Goal: Find contact information: Find contact information

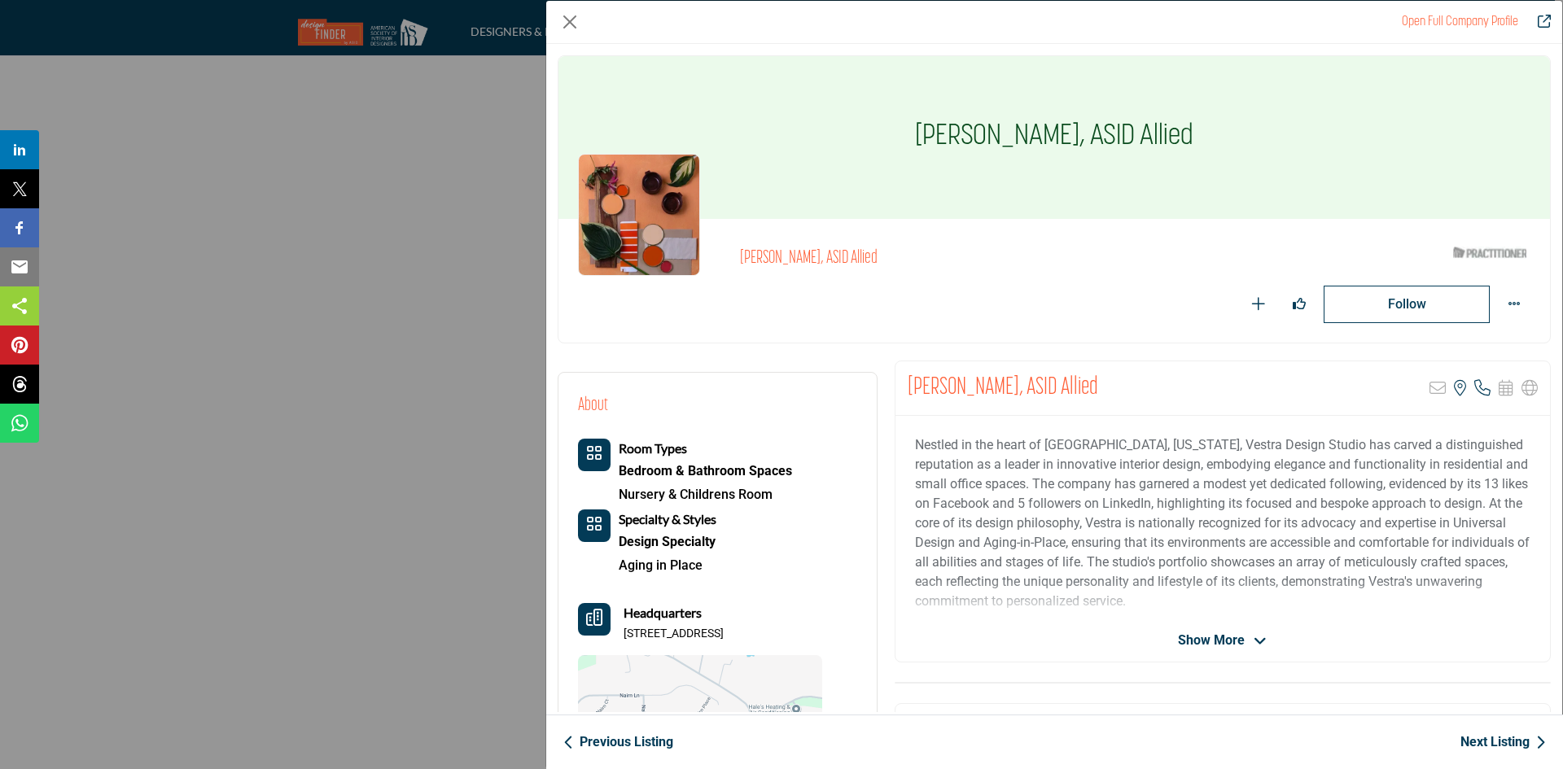
scroll to position [4048, 0]
click at [756, 406] on div "About Room Types Bedroom & Bathroom Spaces Nursery & Childrens Room Design Spec…" at bounding box center [700, 605] width 244 height 426
click at [583, 741] on link "Previous Listing" at bounding box center [618, 743] width 110 height 20
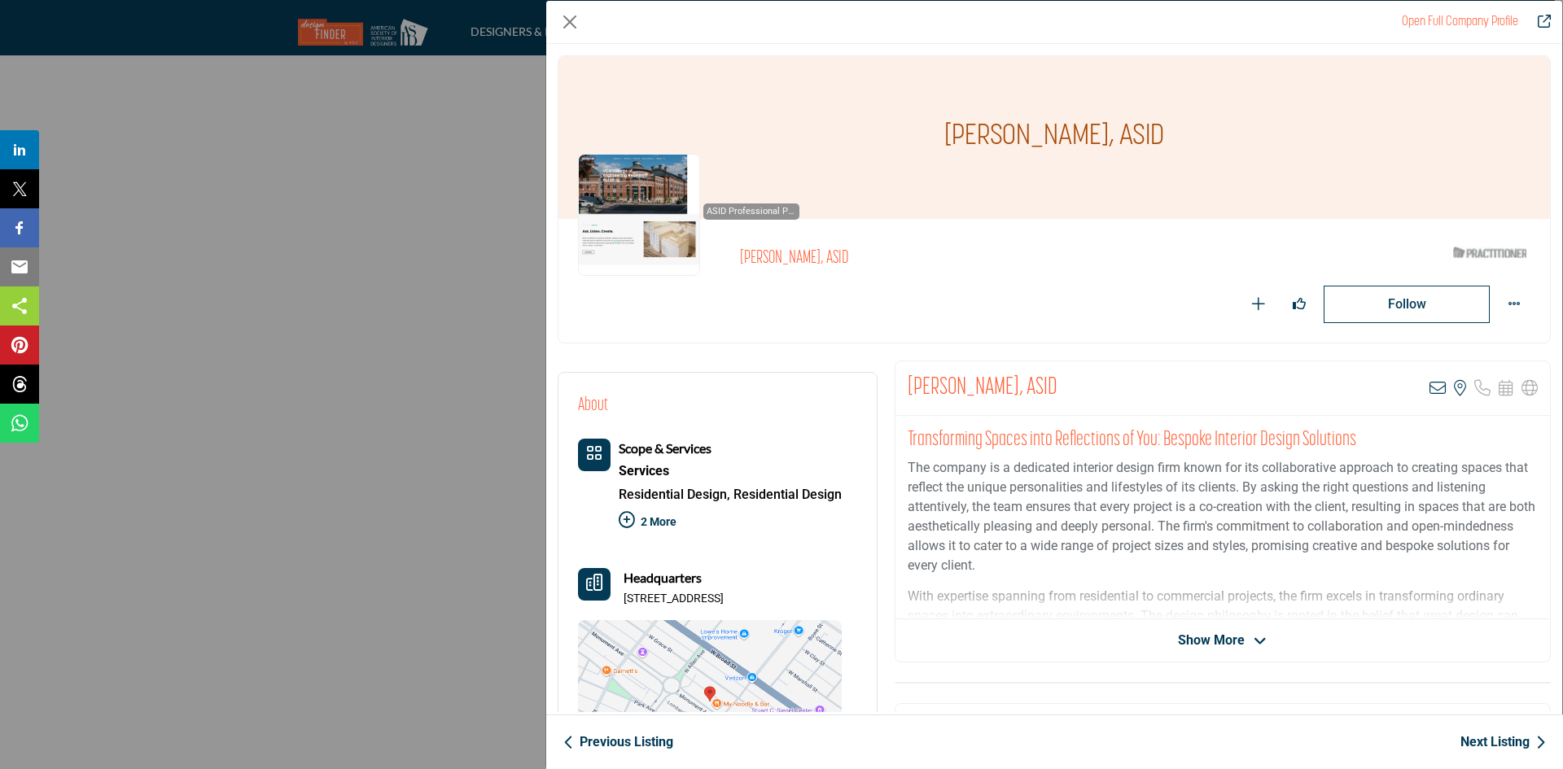
drag, startPoint x: 624, startPoint y: 598, endPoint x: 744, endPoint y: 617, distance: 121.1
click at [724, 607] on p "[STREET_ADDRESS]" at bounding box center [673, 599] width 100 height 16
copy p "[STREET_ADDRESS]"
click at [1493, 742] on link "Next Listing" at bounding box center [1502, 743] width 85 height 20
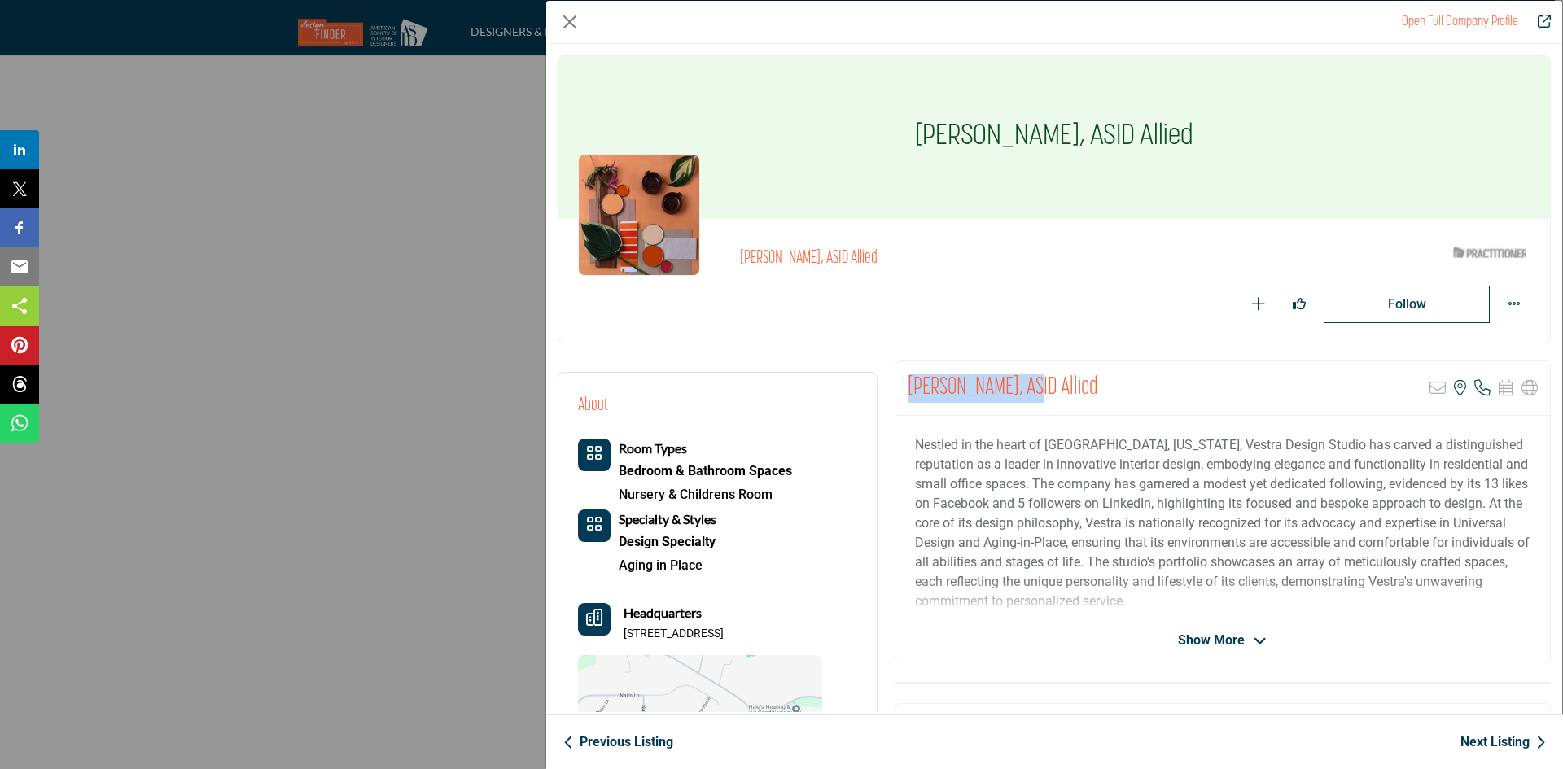
drag, startPoint x: 912, startPoint y: 374, endPoint x: 1039, endPoint y: 381, distance: 127.1
click at [1039, 381] on div "[PERSON_NAME], ASID Allied Sorry, but this listing is on a subscription plan wh…" at bounding box center [1222, 388] width 654 height 55
copy h2 "[PERSON_NAME],"
click at [619, 636] on div "Headquarters [STREET_ADDRESS]" at bounding box center [700, 622] width 244 height 39
drag, startPoint x: 619, startPoint y: 636, endPoint x: 815, endPoint y: 625, distance: 196.4
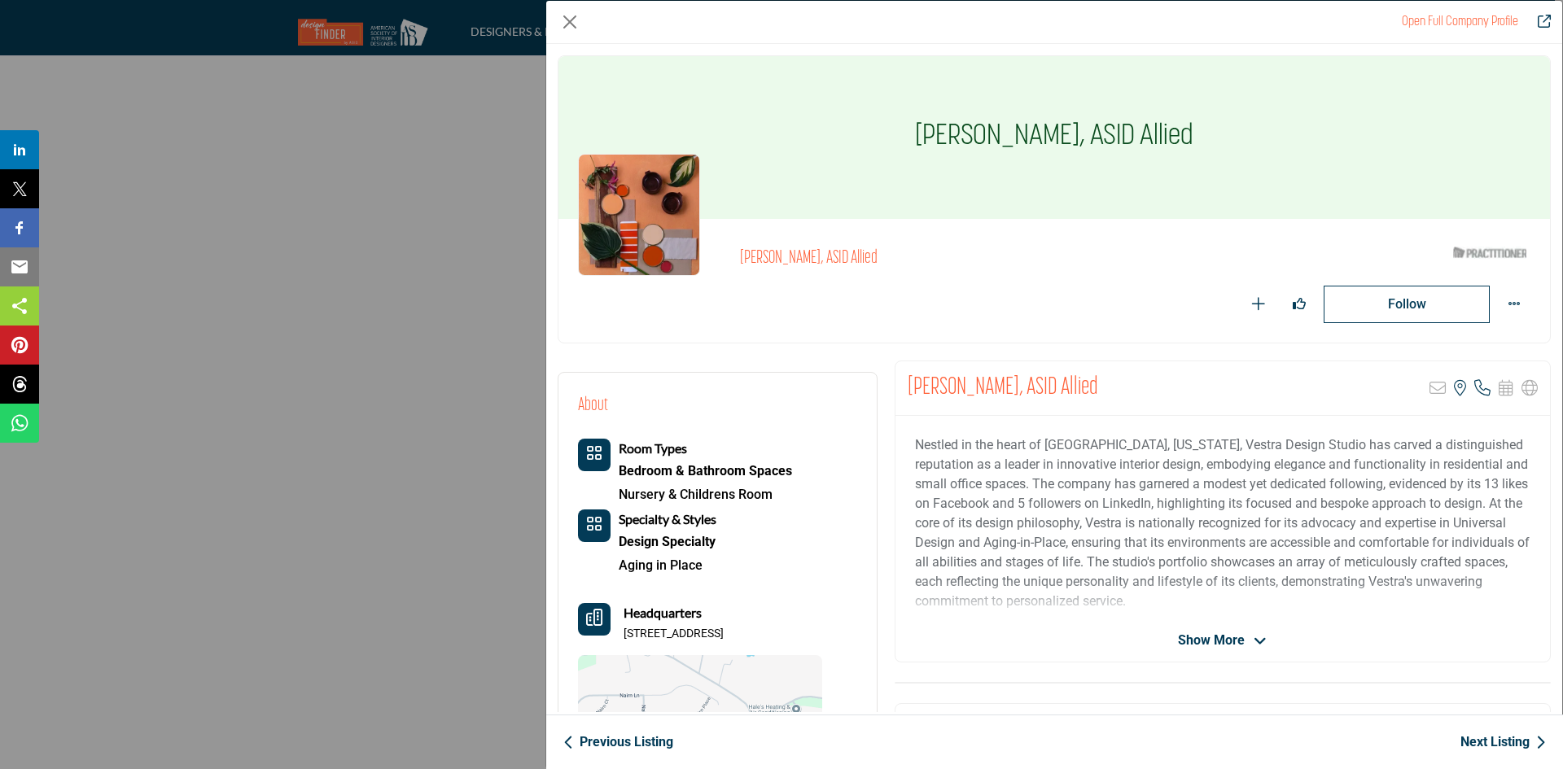
click at [815, 625] on div "Headquarters [STREET_ADDRESS]" at bounding box center [700, 622] width 244 height 39
copy p "[STREET_ADDRESS]"
click at [1474, 386] on icon "Company Data Modal" at bounding box center [1482, 388] width 16 height 16
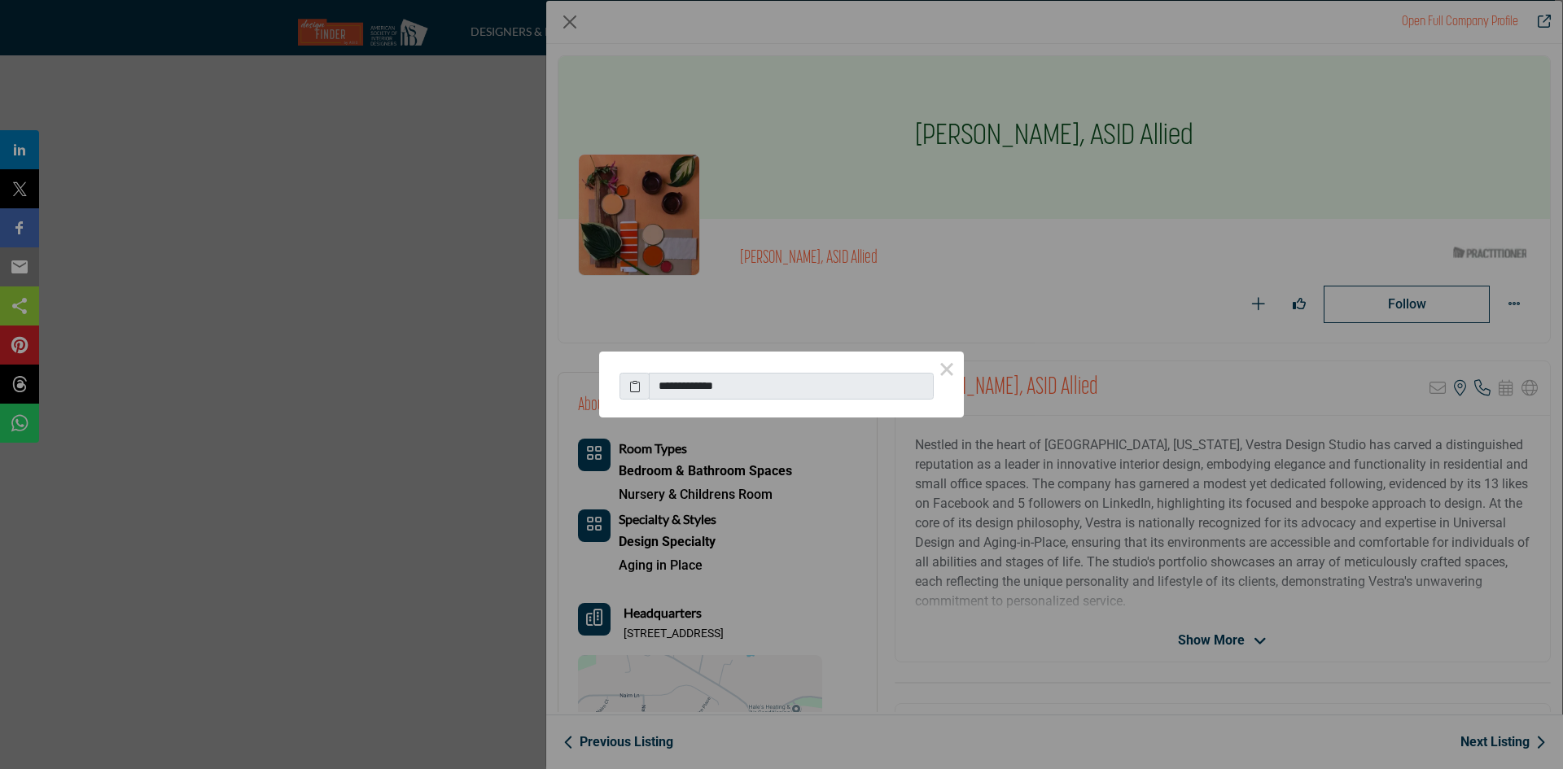
click at [632, 386] on icon at bounding box center [634, 386] width 11 height 17
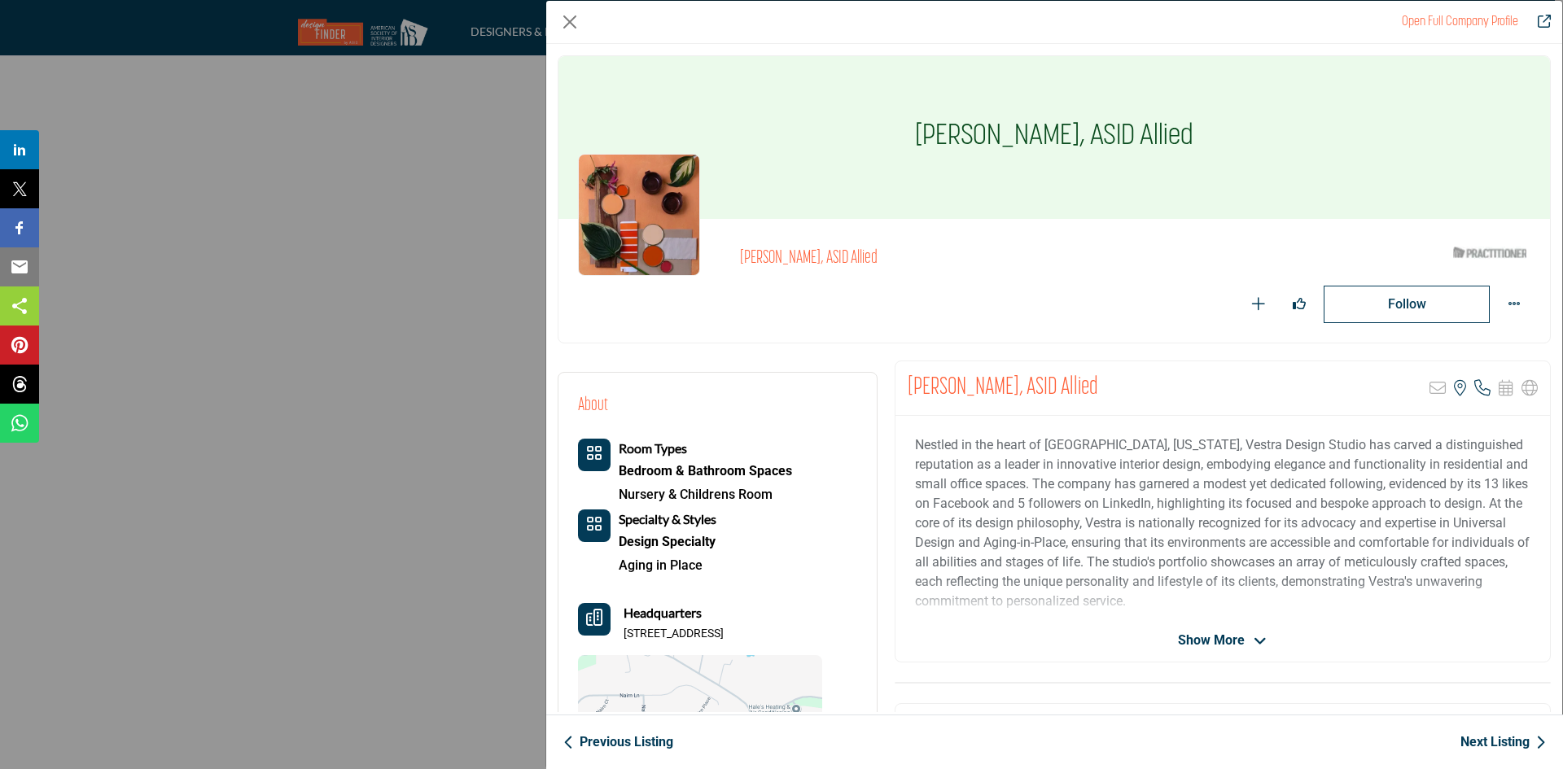
click at [632, 386] on div "About Room Types Bedroom & Bathroom Spaces Nursery & Childrens Room Specialty &…" at bounding box center [717, 606] width 318 height 467
click at [1218, 631] on span "Show More" at bounding box center [1211, 641] width 67 height 20
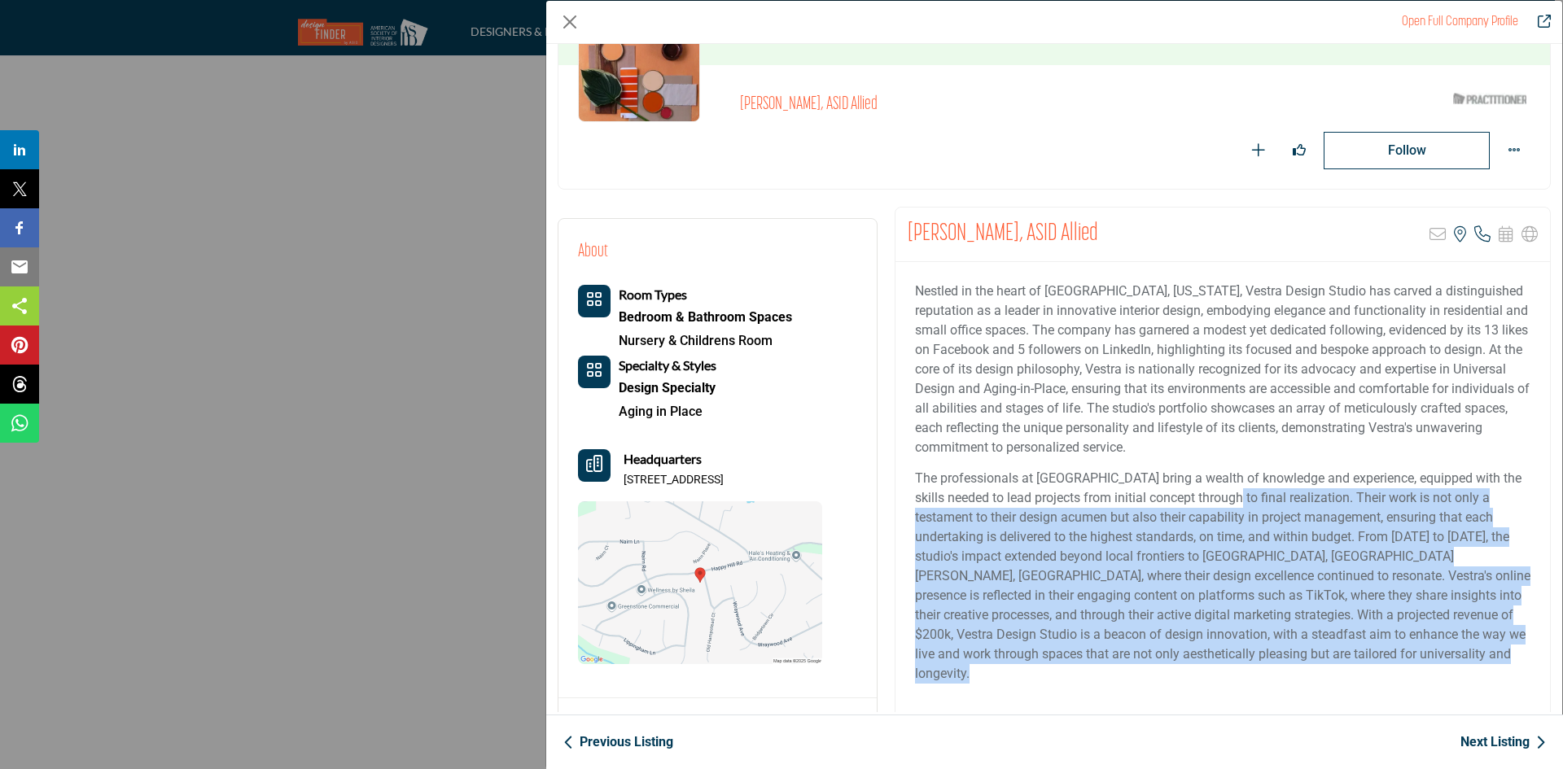
scroll to position [237, 0]
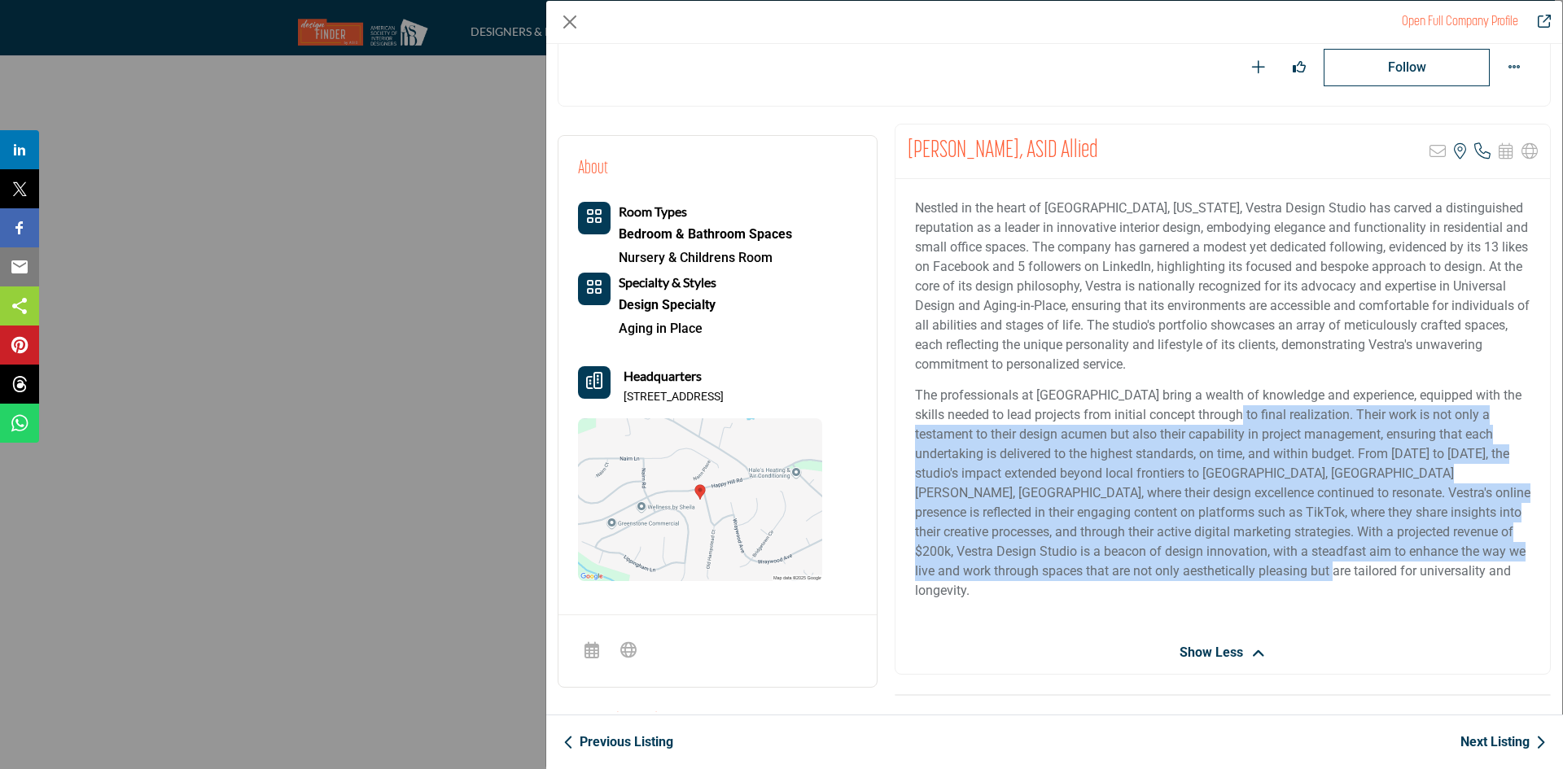
drag, startPoint x: 1220, startPoint y: 660, endPoint x: 1254, endPoint y: 602, distance: 67.1
click at [1254, 602] on div "Nestled in the heart of [GEOGRAPHIC_DATA], [US_STATE], Vestra Design Studio has…" at bounding box center [1222, 405] width 654 height 453
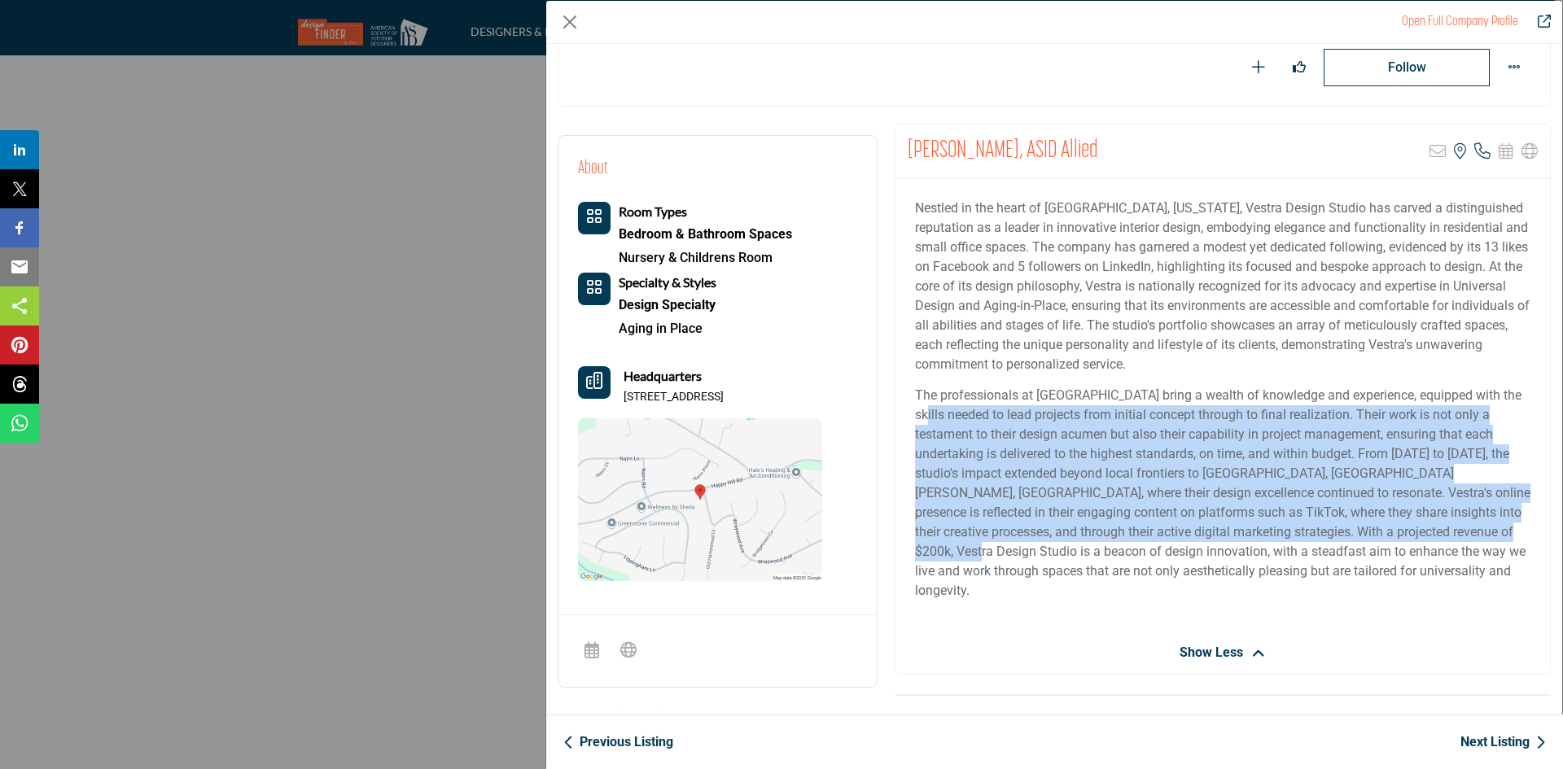
drag, startPoint x: 1562, startPoint y: 525, endPoint x: 1562, endPoint y: 396, distance: 129.4
click at [1562, 396] on div "Open Full Company Profile [PERSON_NAME], ASID Allied ASID Qualified Practitione…" at bounding box center [1053, 384] width 1017 height 769
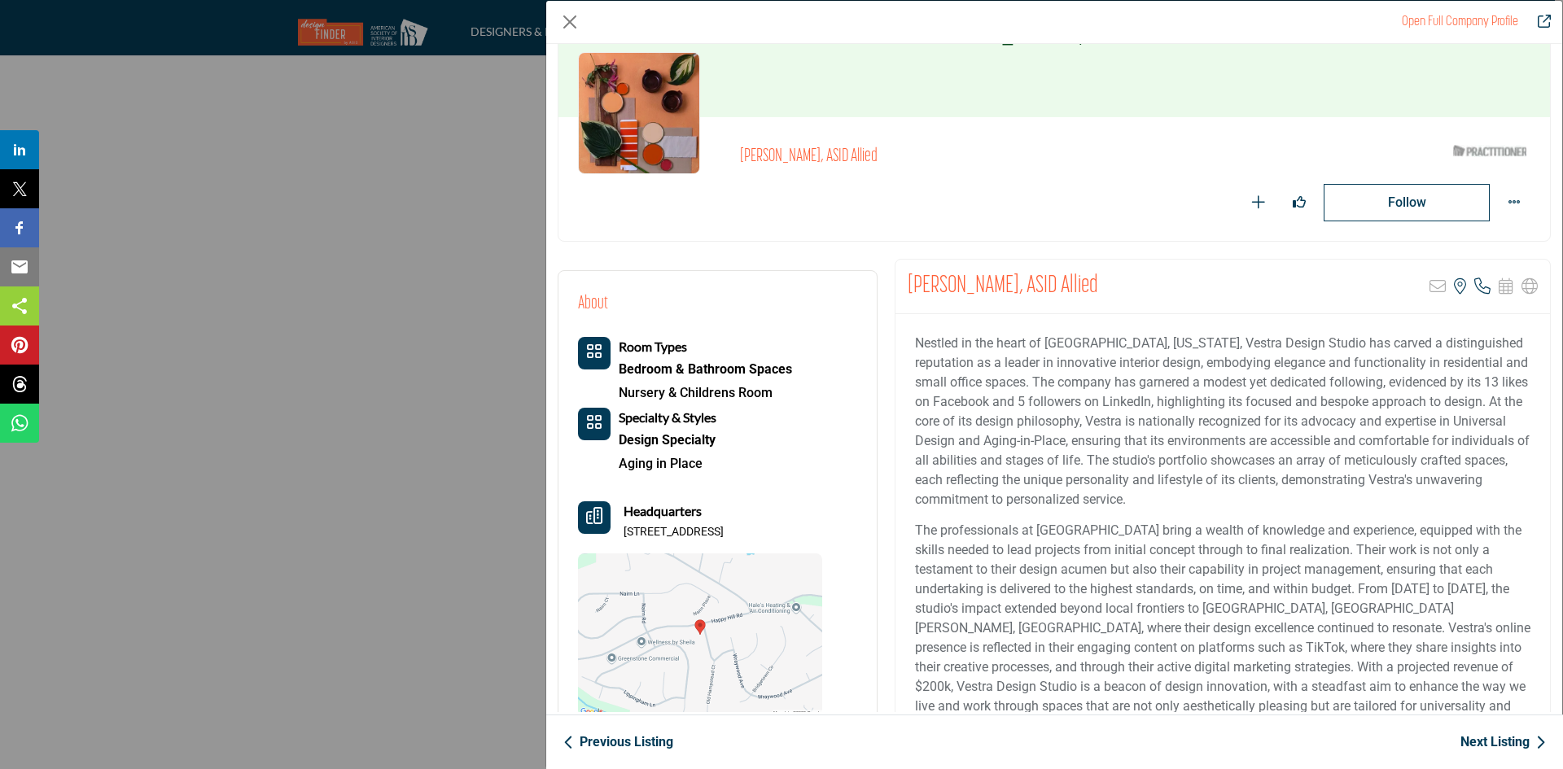
click at [1497, 741] on link "Next Listing" at bounding box center [1502, 743] width 85 height 20
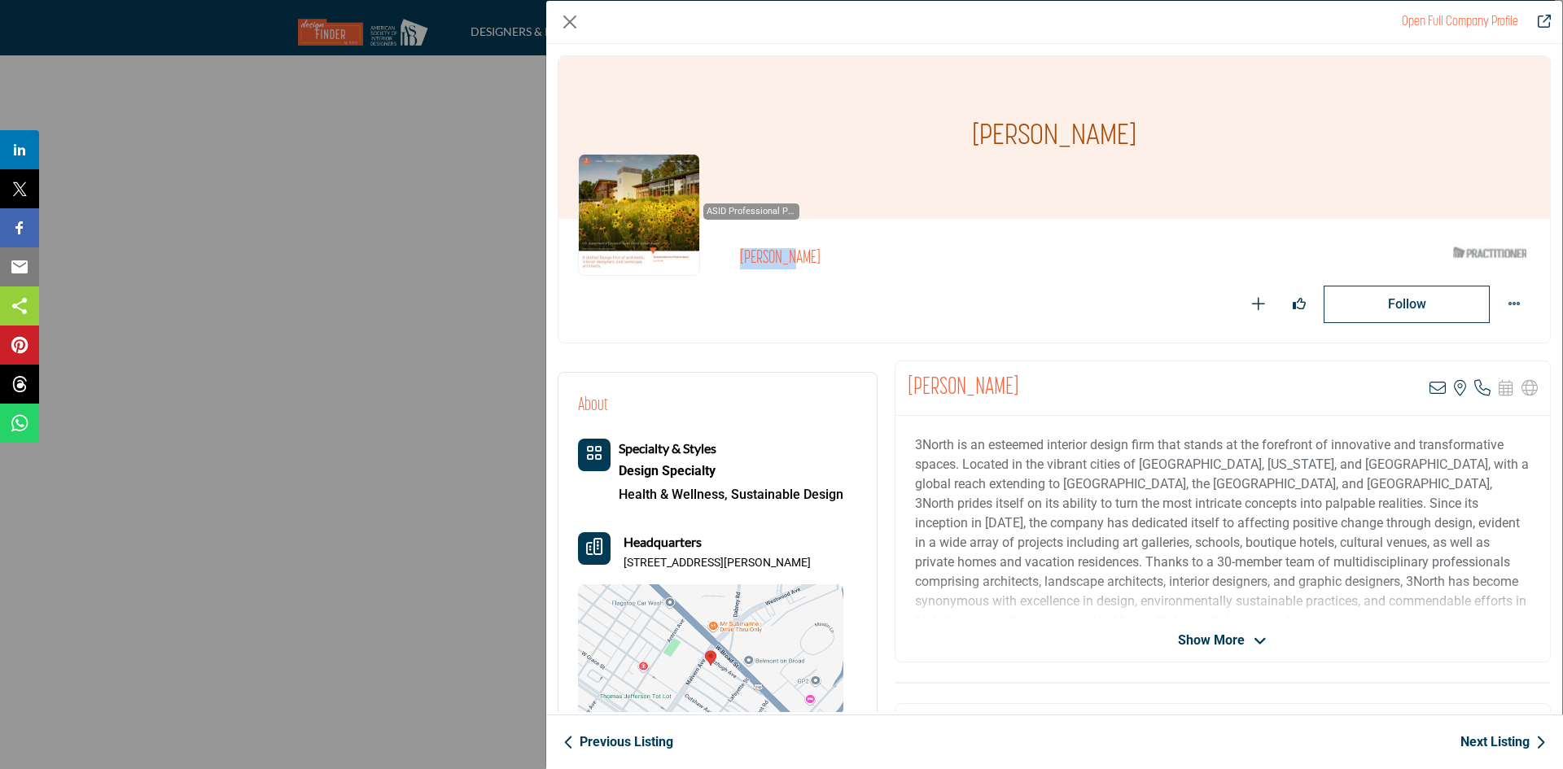
drag, startPoint x: 838, startPoint y: 265, endPoint x: 741, endPoint y: 245, distance: 98.0
click at [741, 245] on div "ASID Professional Practitioner ASID Professional Practitioners have successfull…" at bounding box center [1054, 280] width 952 height 85
copy div "ASID Professional Practitioners have successfully passed an ASID-approved quali…"
click at [741, 245] on div "ASID Professional Practitioner ASID Professional Practitioners have successfull…" at bounding box center [688, 215] width 221 height 122
drag, startPoint x: 740, startPoint y: 264, endPoint x: 820, endPoint y: 265, distance: 80.6
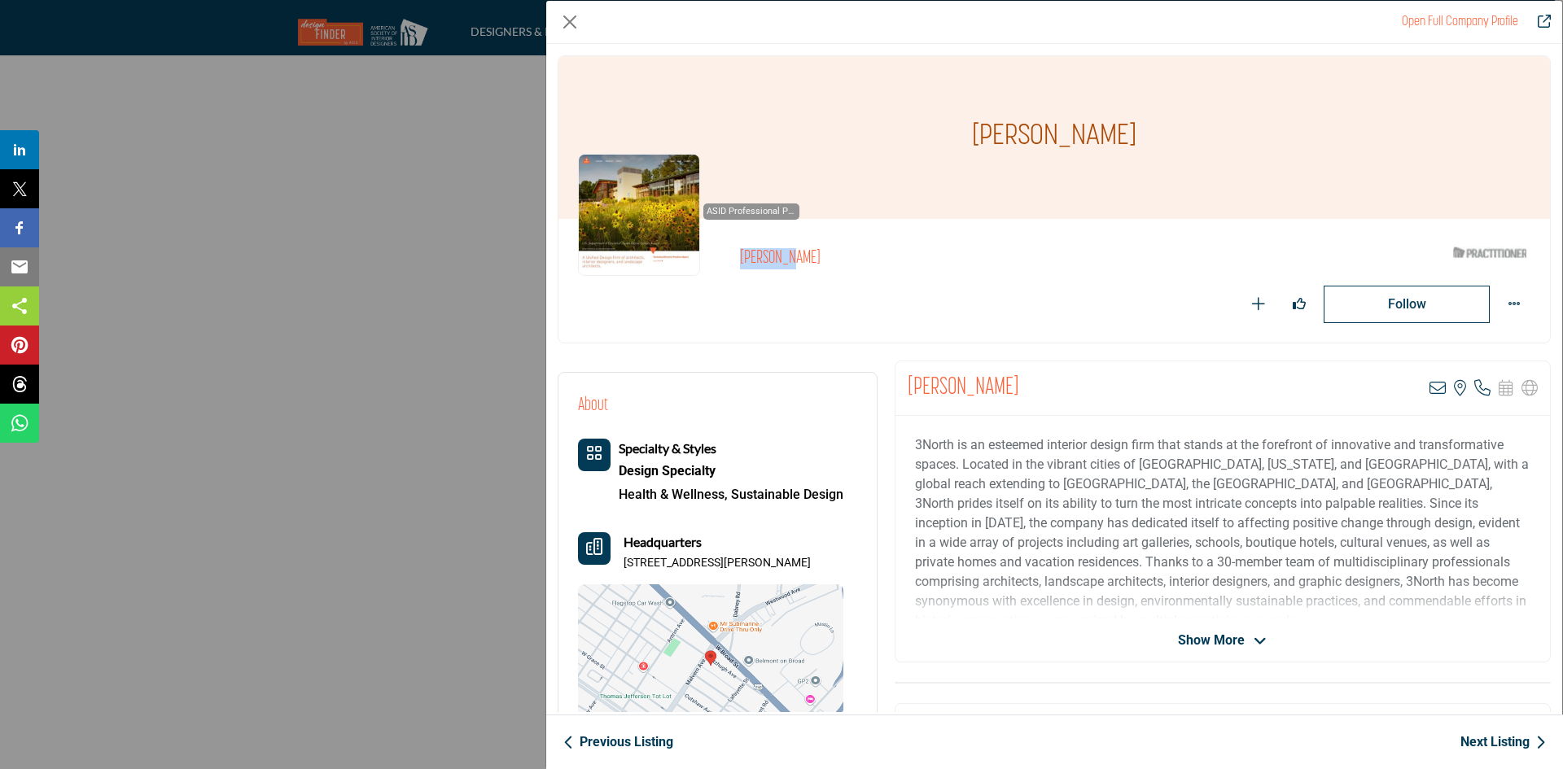
click at [820, 265] on div "ASID Professional Practitioner ASID Professional Practitioners have successfull…" at bounding box center [1054, 280] width 952 height 85
copy div "ASID Professional Practitioners have successfully passed an ASID-approved quali…"
drag, startPoint x: 623, startPoint y: 562, endPoint x: 781, endPoint y: 558, distance: 158.0
click at [781, 558] on p "[STREET_ADDRESS][PERSON_NAME]" at bounding box center [716, 563] width 187 height 16
copy p "[STREET_ADDRESS][PERSON_NAME]"
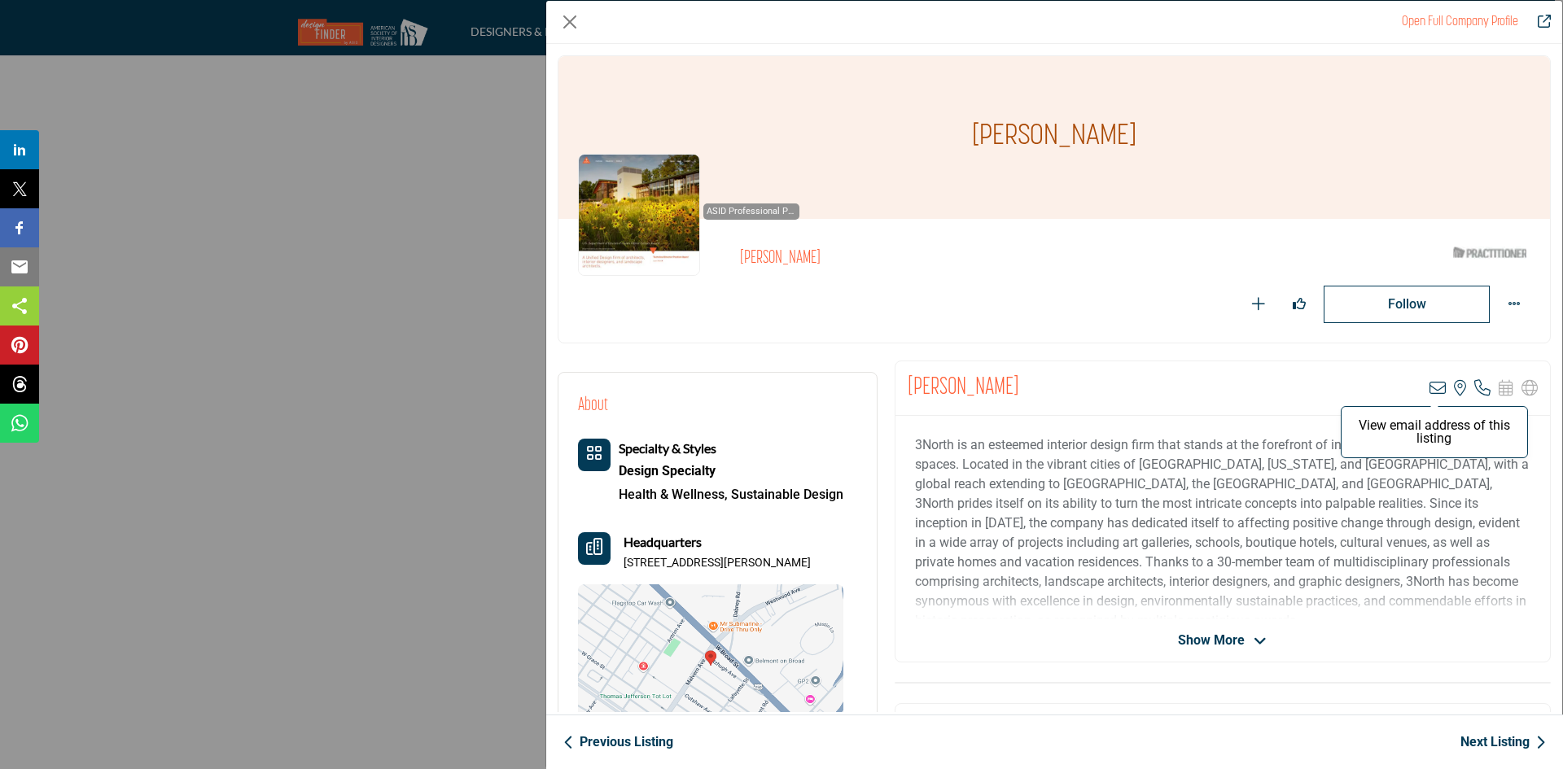
click at [1429, 383] on icon "Company Data Modal" at bounding box center [1437, 388] width 16 height 16
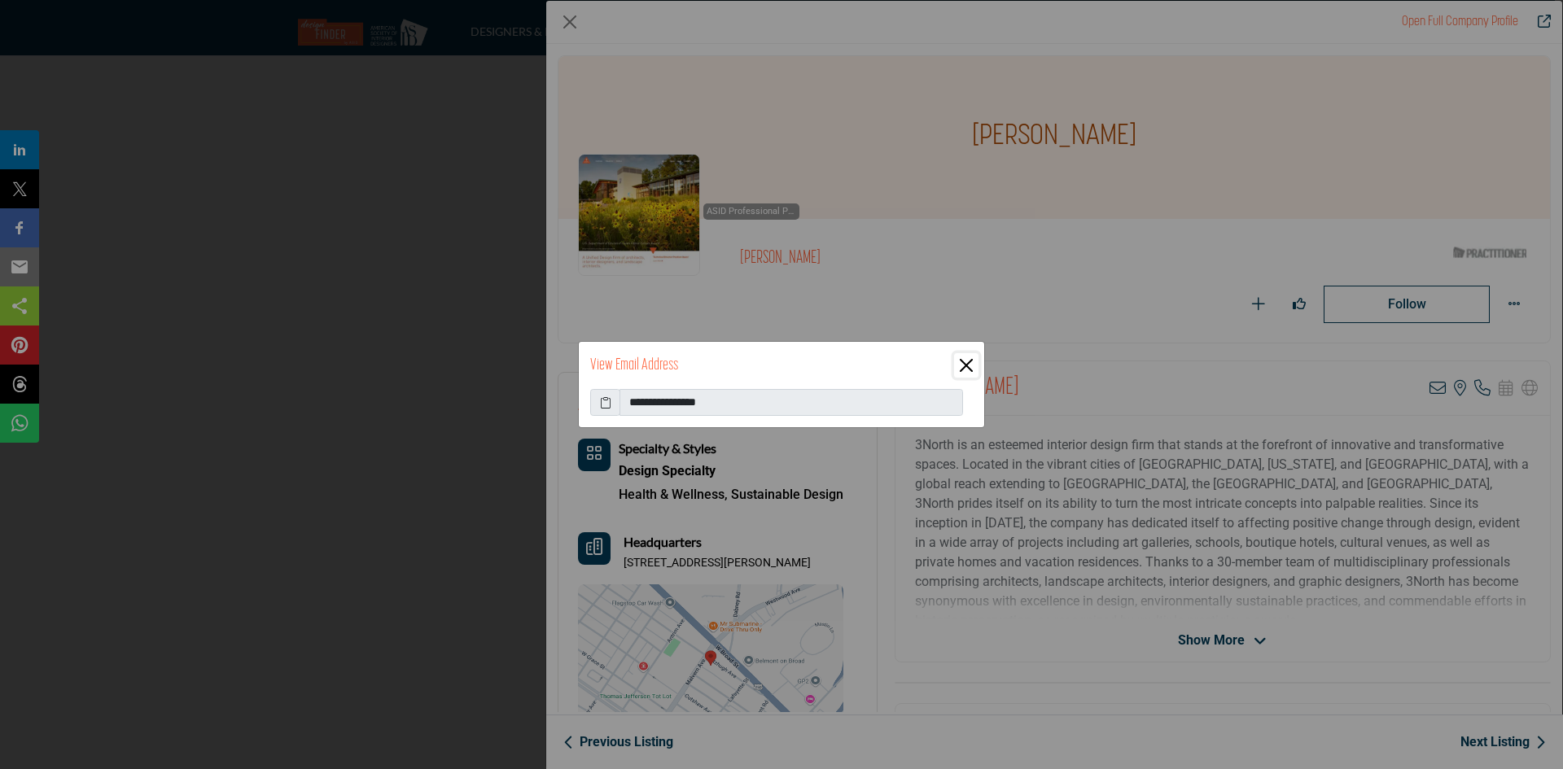
click at [962, 362] on button "Close" at bounding box center [966, 365] width 24 height 24
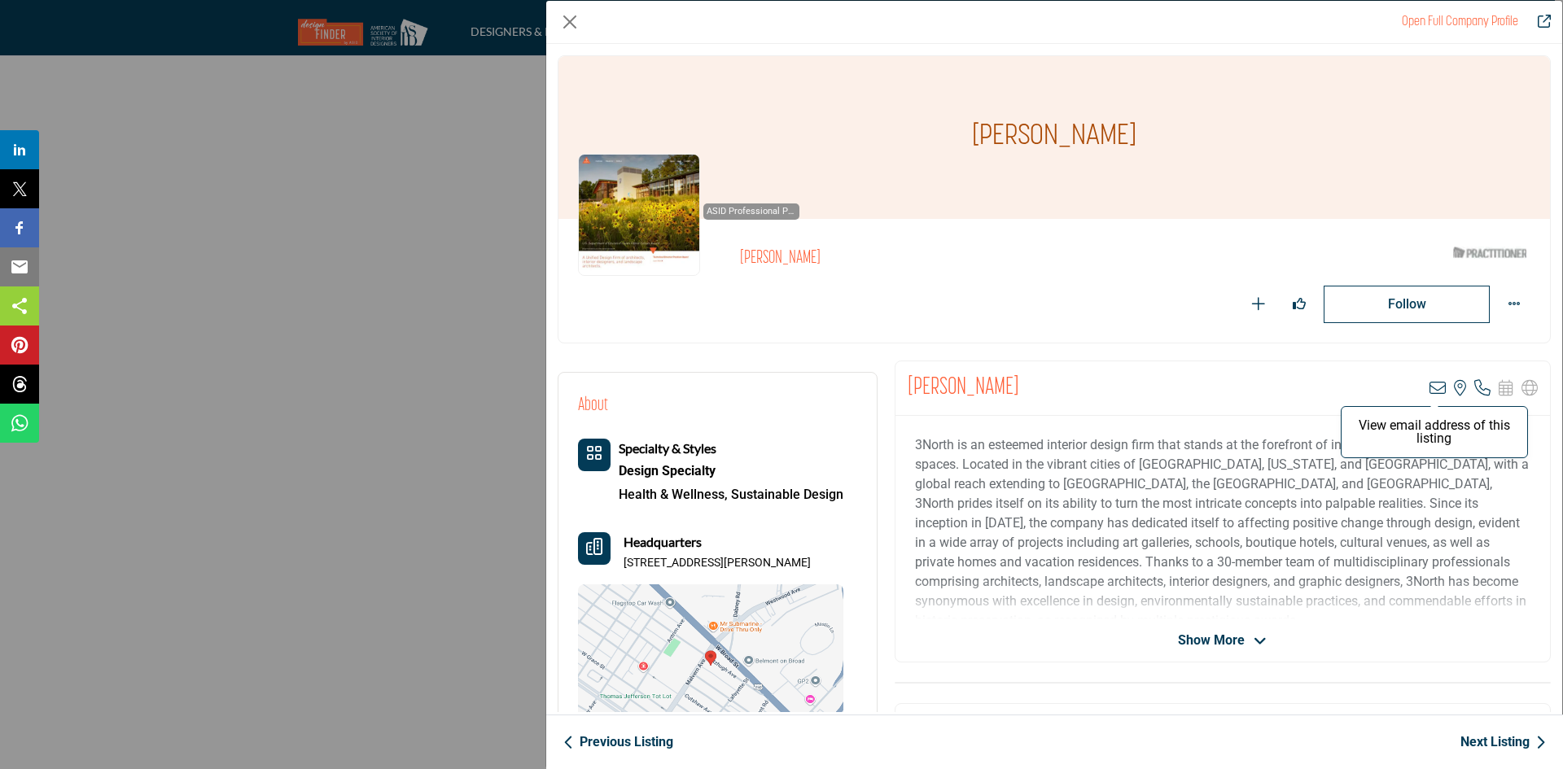
click at [1429, 387] on icon "Company Data Modal" at bounding box center [1437, 388] width 16 height 16
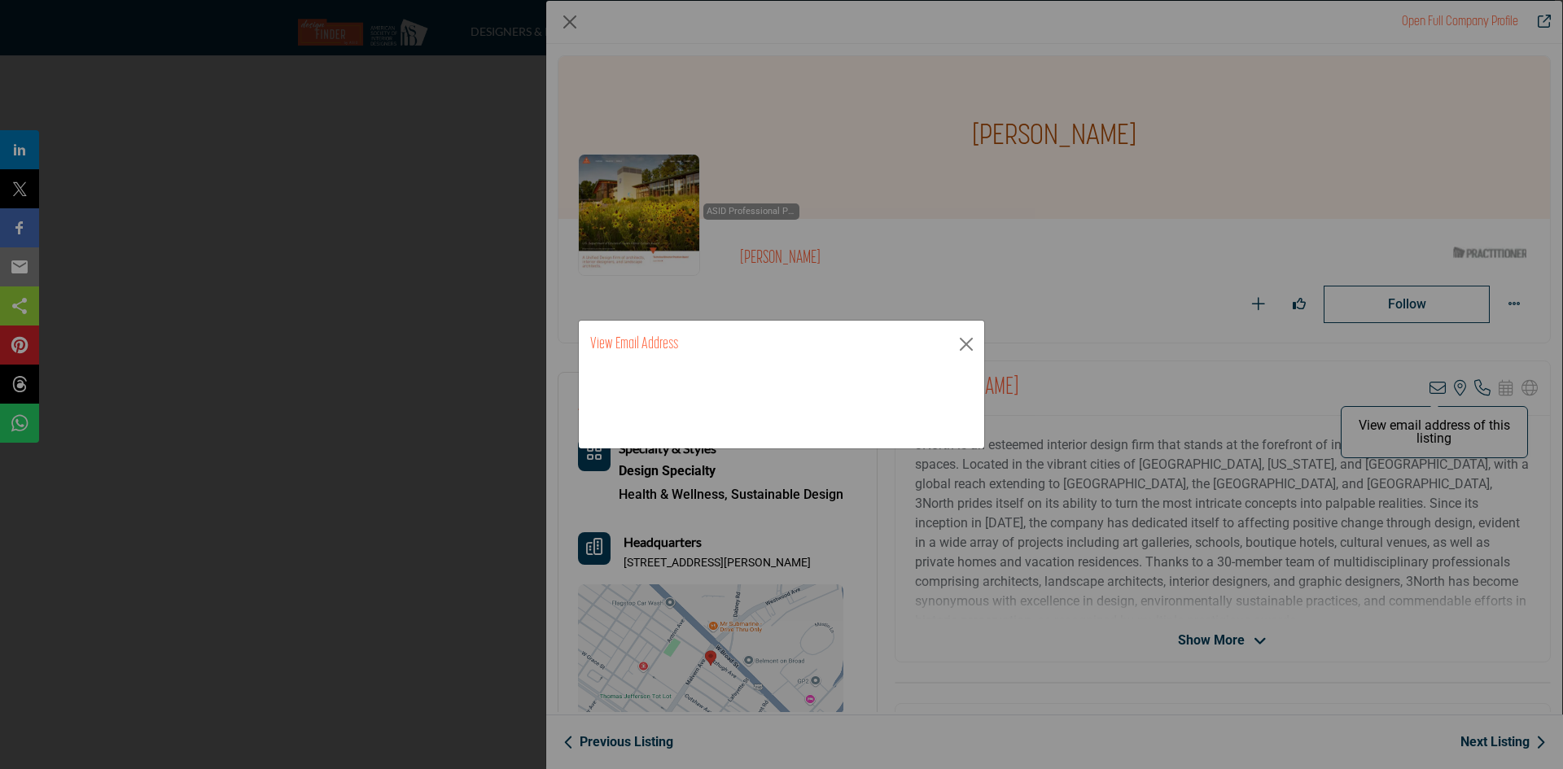
click at [1423, 391] on div "**********" at bounding box center [781, 384] width 1563 height 769
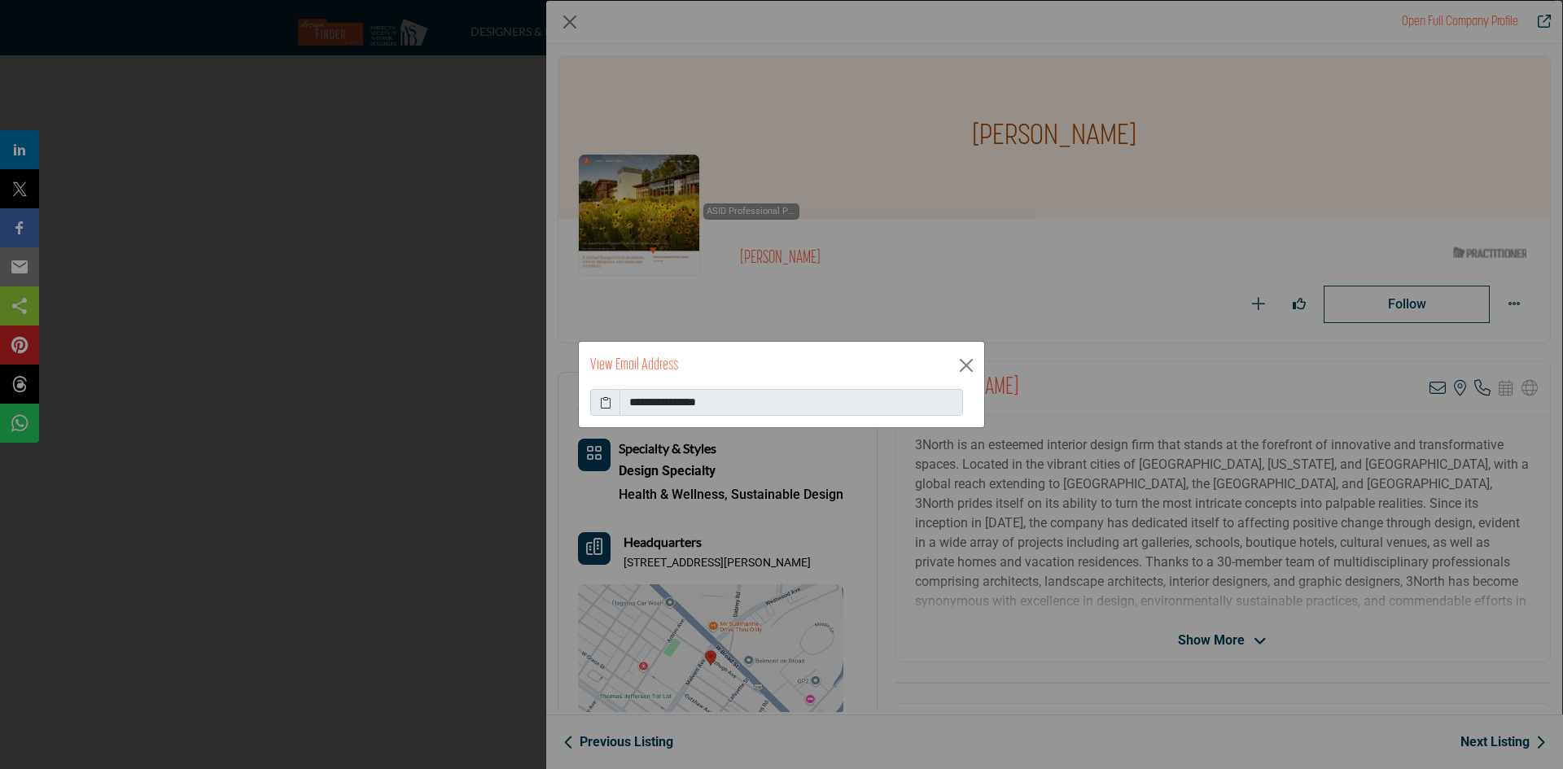
click at [605, 405] on icon at bounding box center [605, 402] width 11 height 17
click at [600, 407] on icon at bounding box center [605, 402] width 11 height 17
click at [597, 400] on span at bounding box center [605, 403] width 30 height 28
click at [610, 403] on icon at bounding box center [605, 402] width 11 height 17
click at [965, 363] on button "Close" at bounding box center [966, 365] width 24 height 24
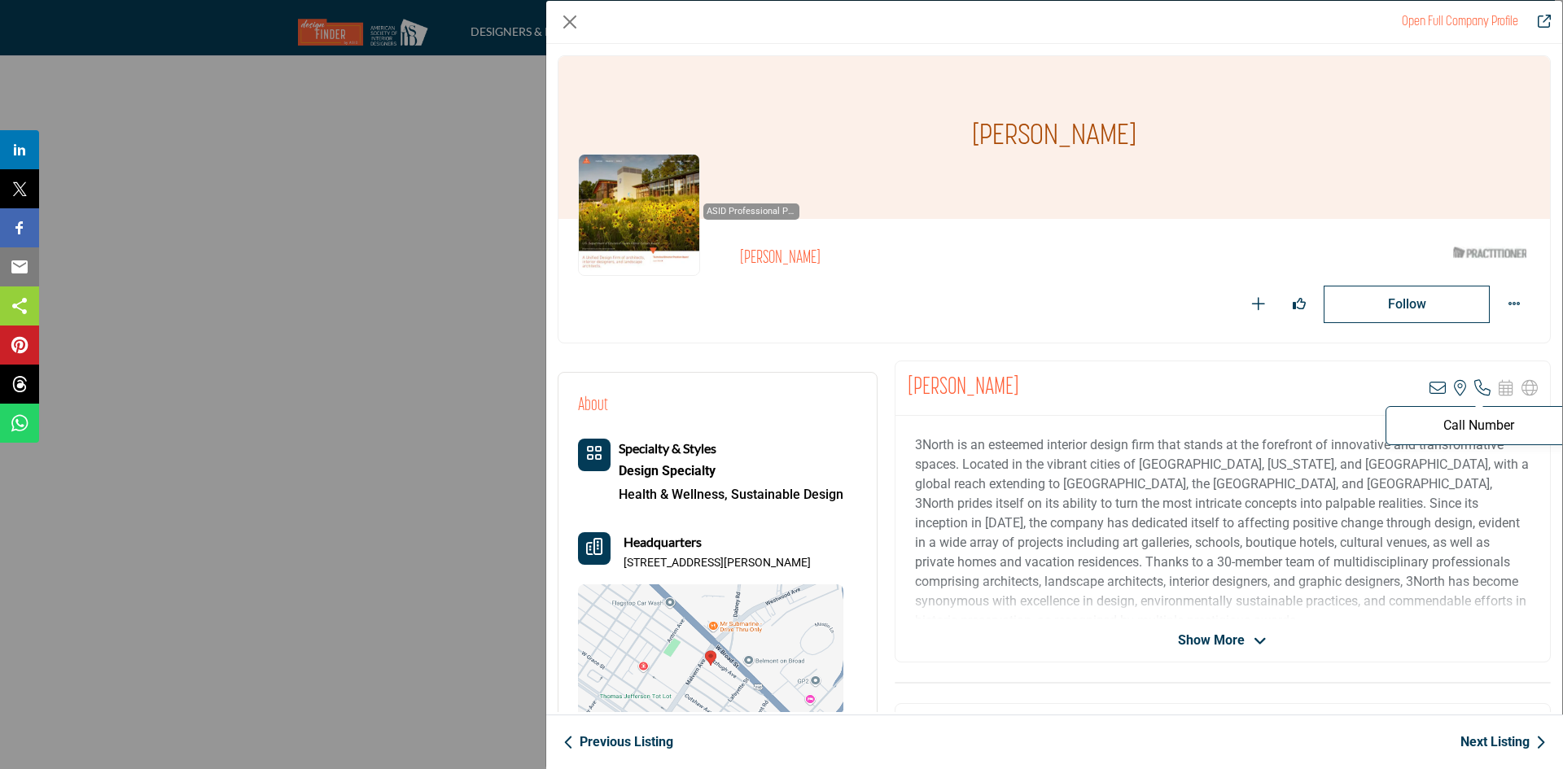
click at [1474, 387] on icon "Company Data Modal" at bounding box center [1482, 388] width 16 height 16
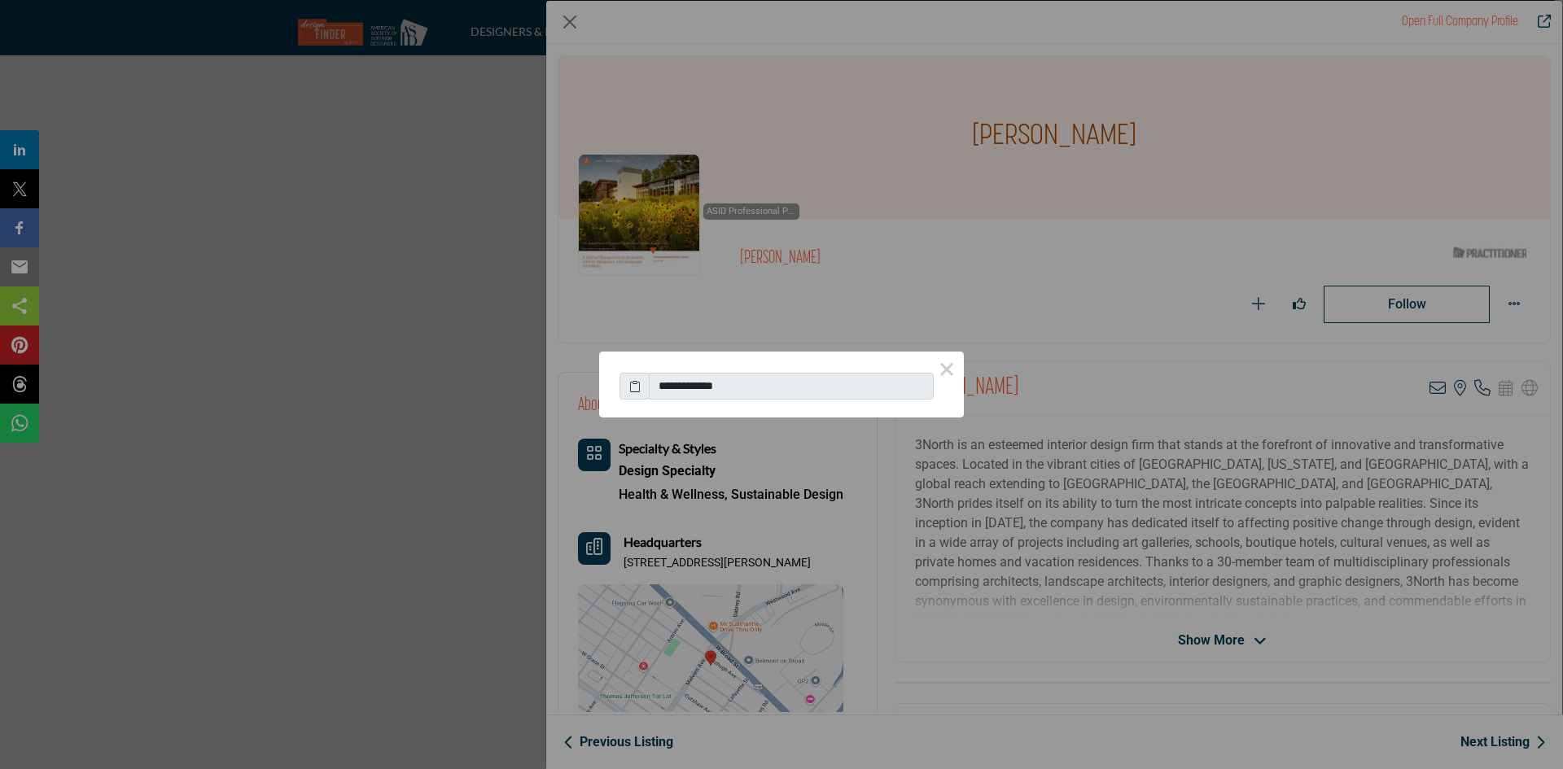
click at [632, 385] on icon at bounding box center [634, 386] width 11 height 17
